Goal: Transaction & Acquisition: Obtain resource

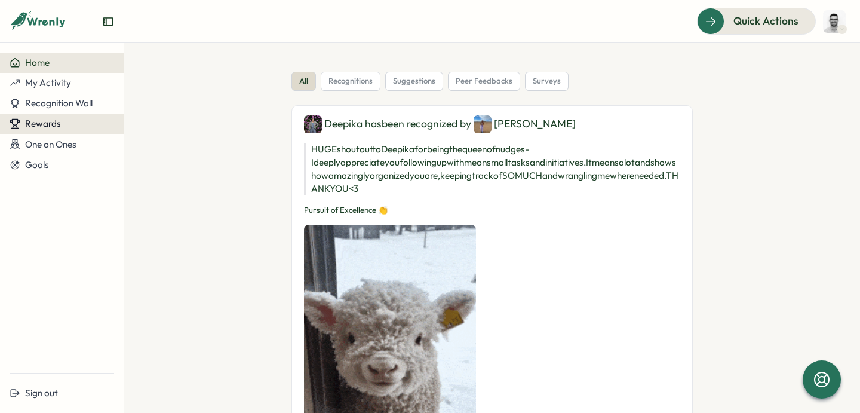
click at [72, 120] on div "Rewards" at bounding box center [62, 123] width 105 height 11
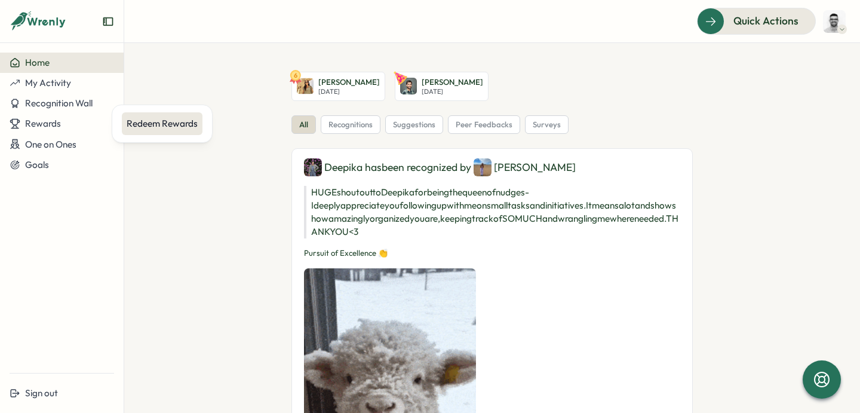
click at [139, 125] on div "Redeem Rewards" at bounding box center [162, 123] width 71 height 13
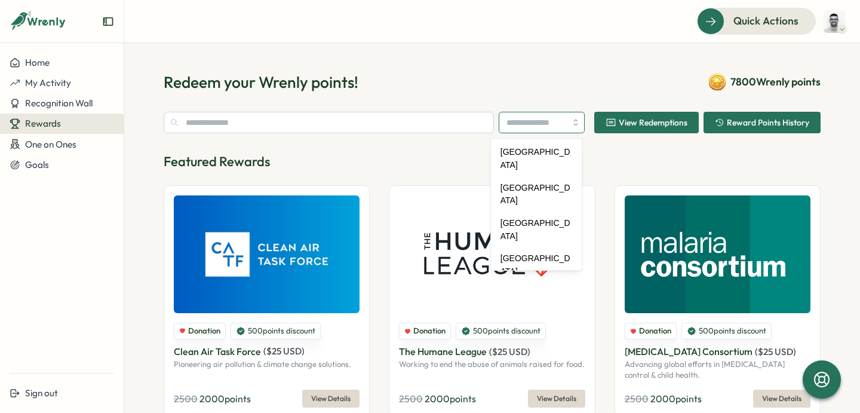
click at [558, 123] on input "search" at bounding box center [542, 123] width 86 height 22
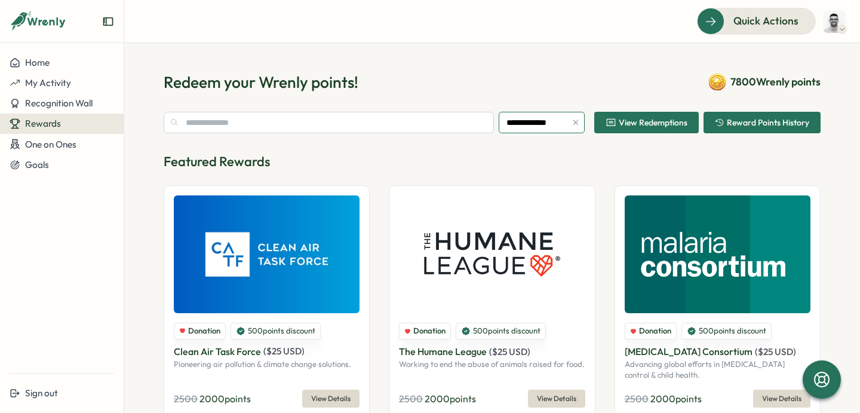
type input "**********"
click at [575, 166] on p "Featured Rewards" at bounding box center [492, 161] width 657 height 19
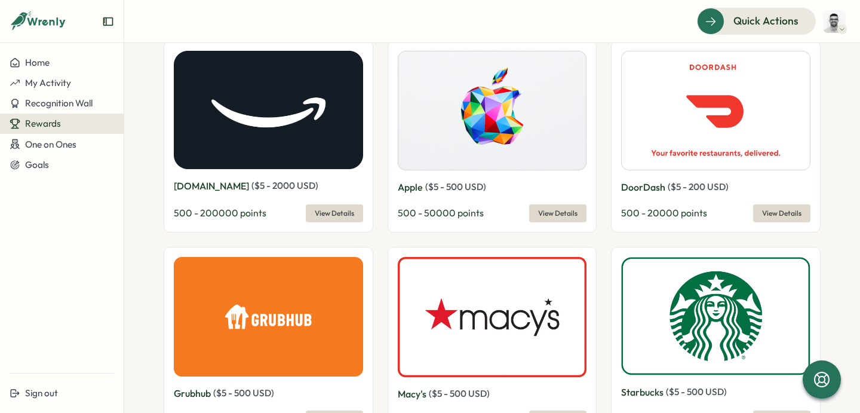
scroll to position [441, 0]
